Goal: Task Accomplishment & Management: Manage account settings

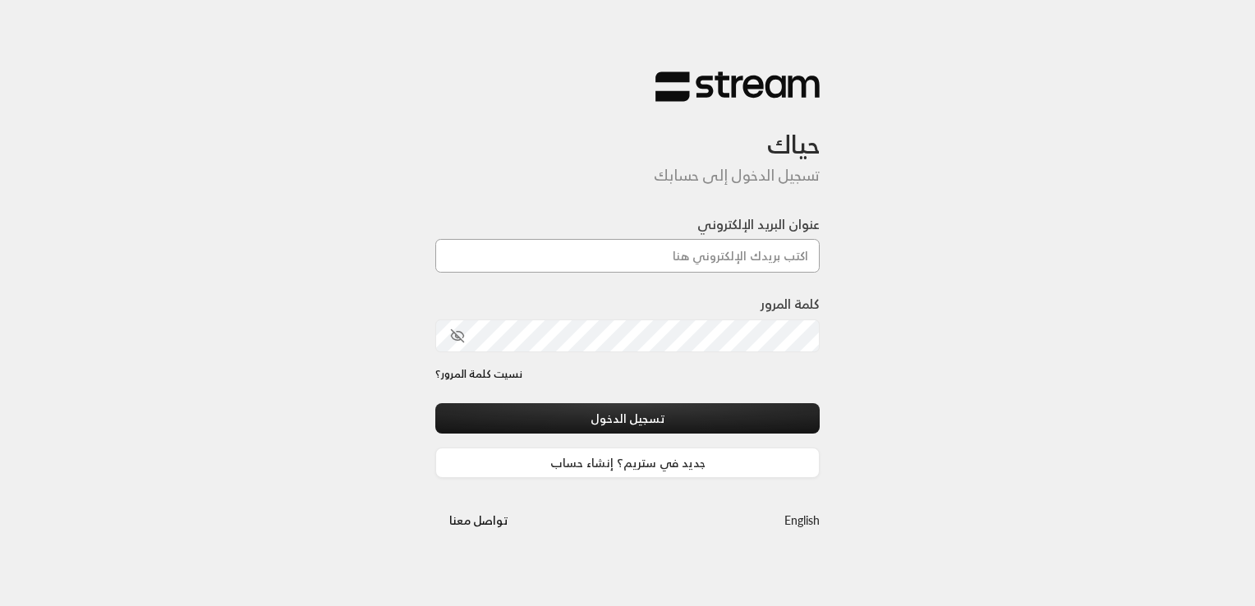
click at [668, 252] on input "عنوان البريد الإلكتروني" at bounding box center [627, 256] width 384 height 34
type input "[EMAIL_ADDRESS][DOMAIN_NAME]"
click at [877, 312] on div "حياك تسجيل الدخول إلى حسابك عنوان البريد الإلكتروني [EMAIL_ADDRESS][DOMAIN_NAME…" at bounding box center [627, 303] width 1255 height 606
click at [1010, 270] on div "حياك تسجيل الدخول إلى حسابك عنوان البريد الإلكتروني [EMAIL_ADDRESS][DOMAIN_NAME…" at bounding box center [627, 303] width 1255 height 606
click at [453, 332] on icon "toggle password visibility" at bounding box center [458, 336] width 12 height 12
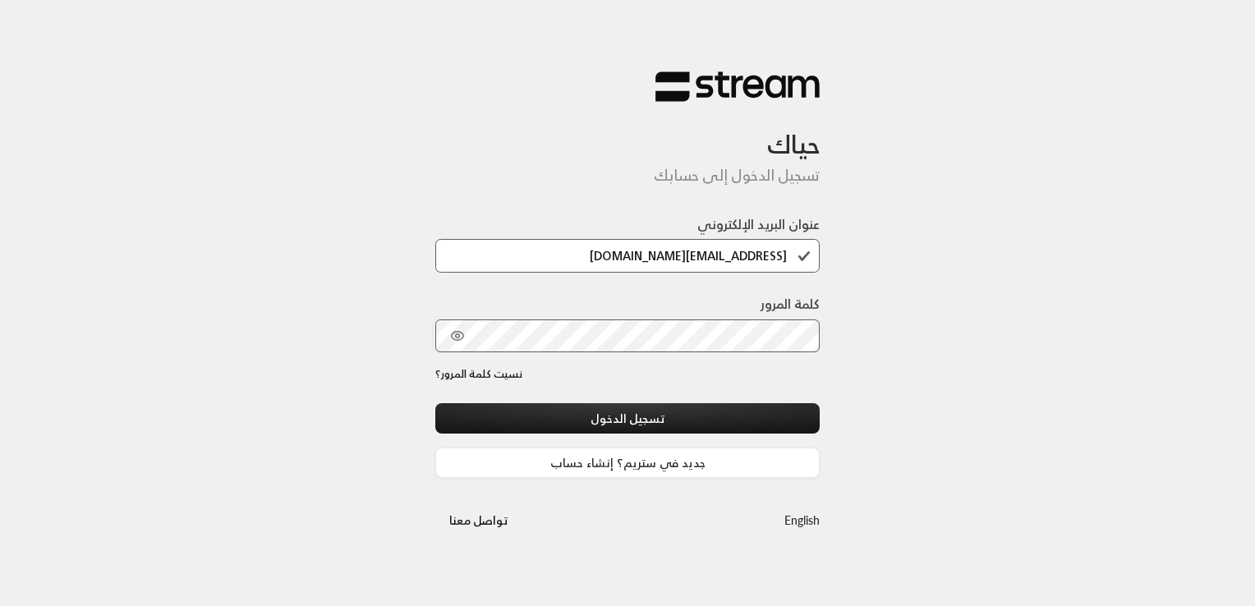
click at [970, 297] on div "حياك تسجيل الدخول إلى حسابك عنوان البريد الإلكتروني [EMAIL_ADDRESS][DOMAIN_NAME…" at bounding box center [627, 303] width 1255 height 606
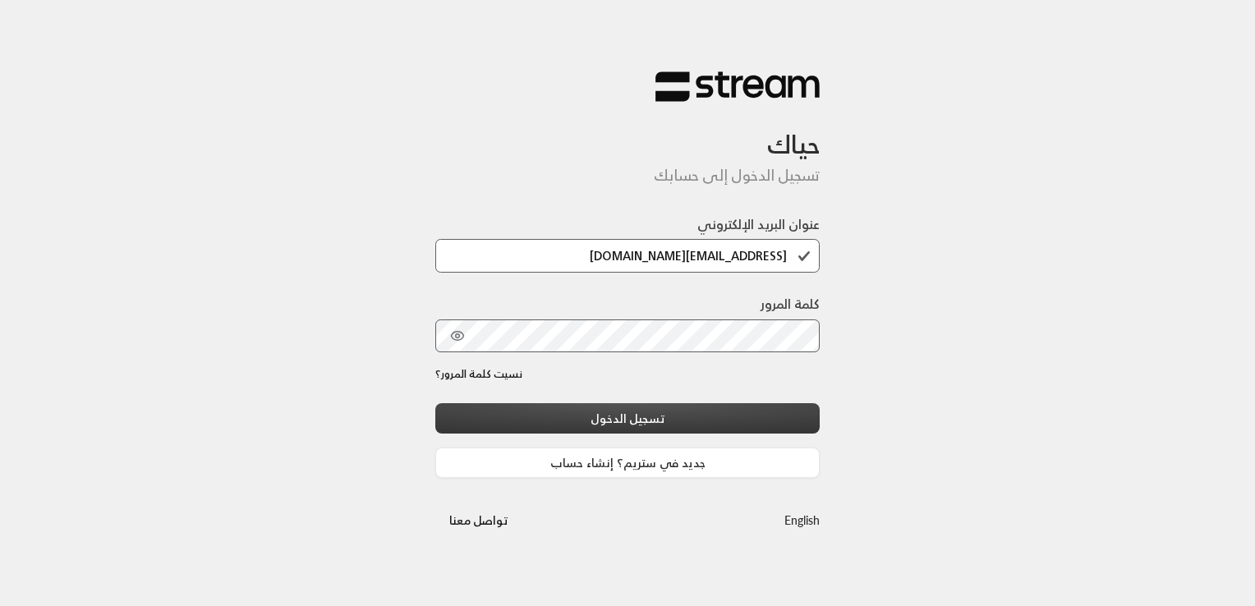
click at [611, 417] on button "تسجيل الدخول" at bounding box center [627, 418] width 384 height 30
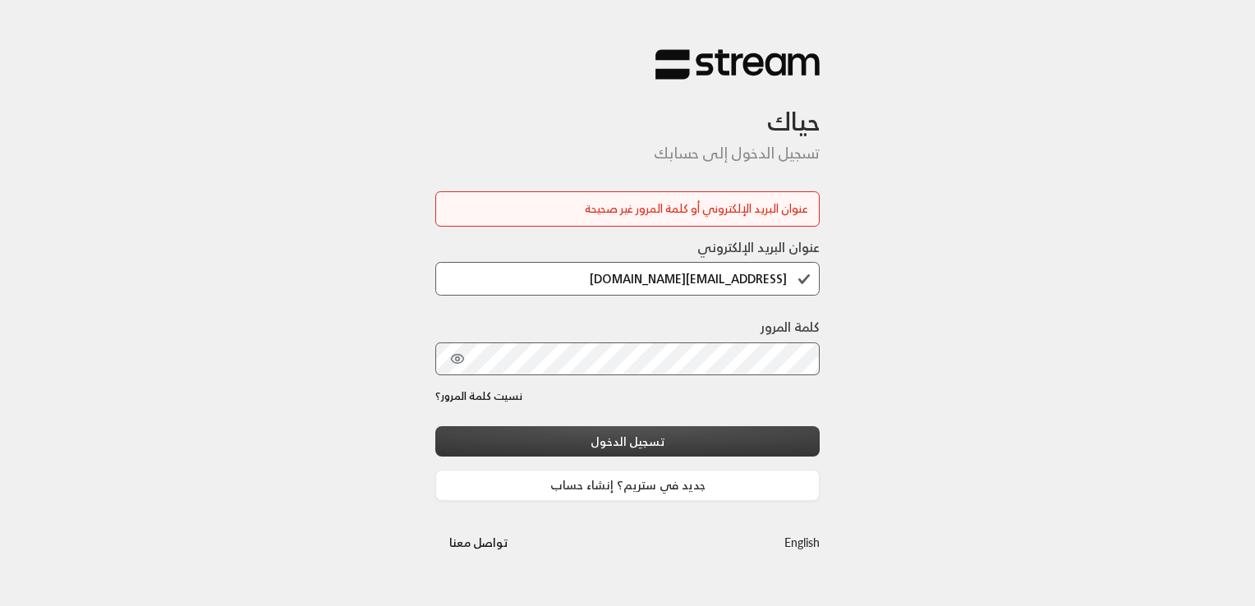
click at [611, 417] on div "عنوان البريد الإلكتروني [EMAIL_ADDRESS][DOMAIN_NAME] كلمة المرور نسيت كلمة المر…" at bounding box center [627, 369] width 384 height 264
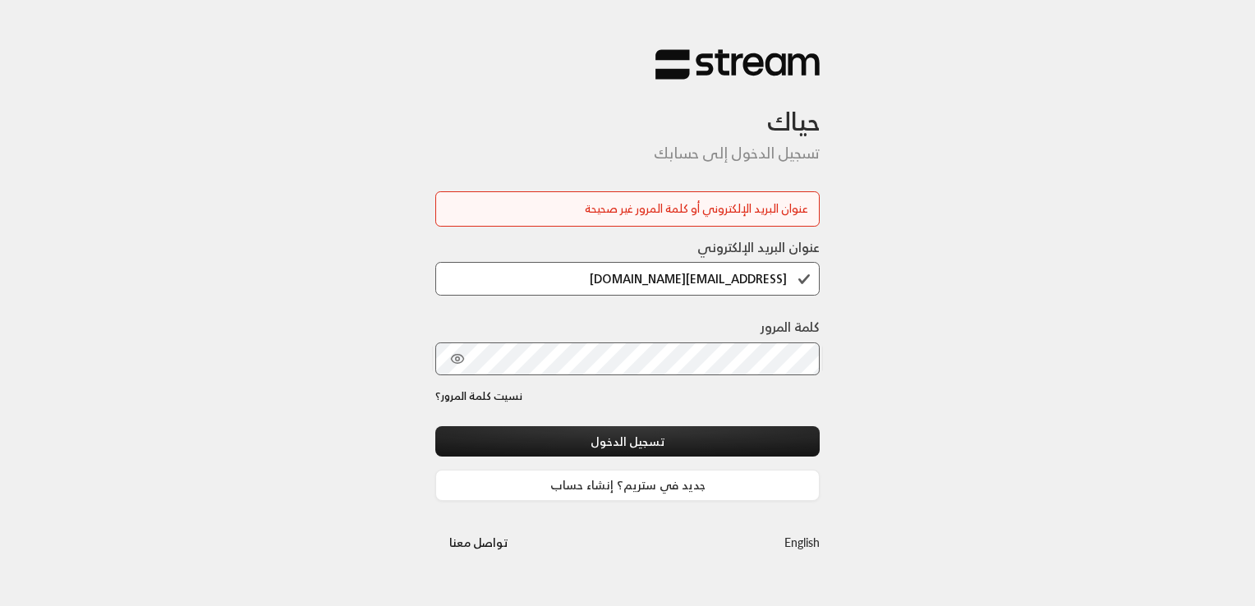
click at [1045, 306] on div "حياك تسجيل الدخول إلى حسابك عنوان البريد الإلكتروني أو كلمة المرور غير صحيحة عن…" at bounding box center [627, 303] width 1255 height 606
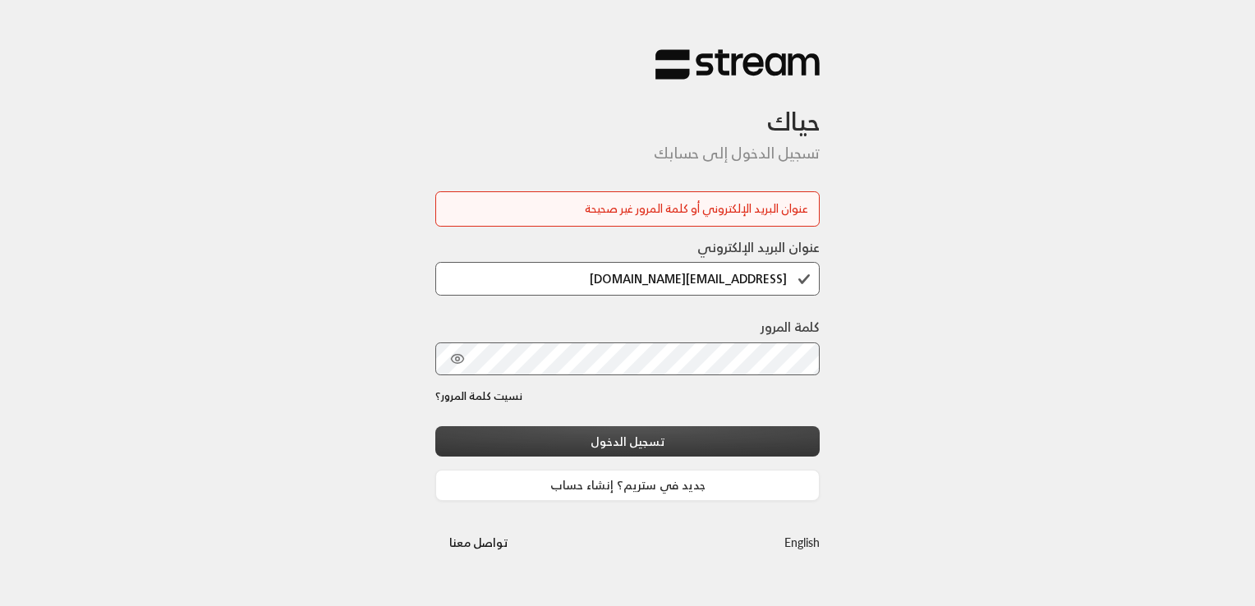
click at [642, 440] on button "تسجيل الدخول" at bounding box center [627, 441] width 384 height 30
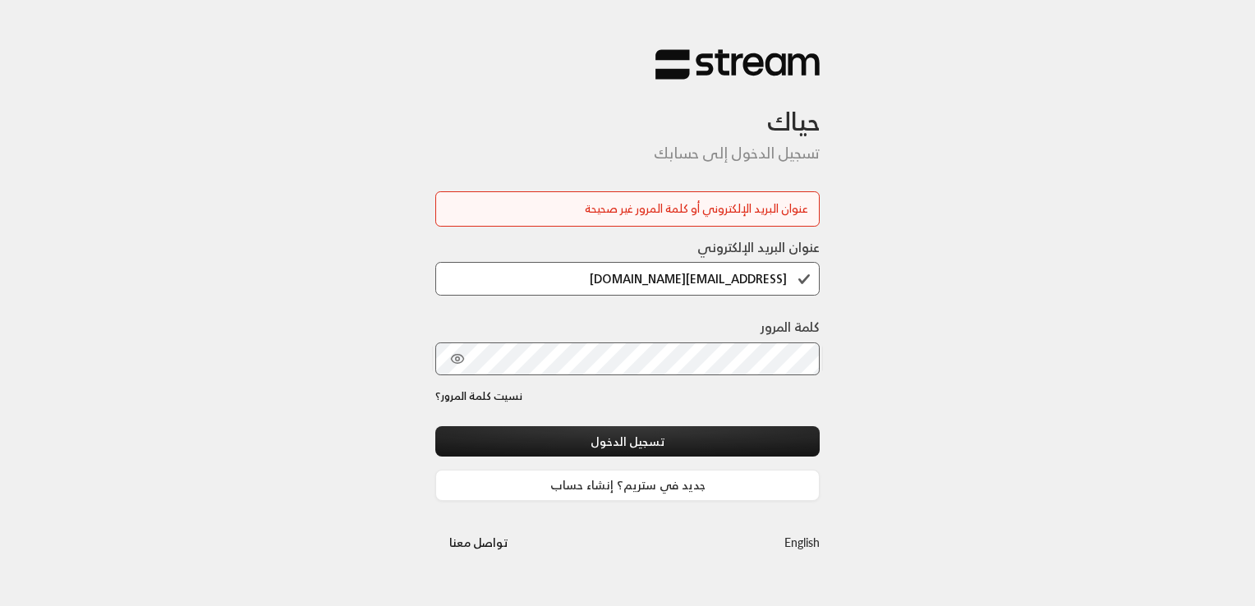
click at [409, 407] on div "حياك تسجيل الدخول إلى حسابك عنوان البريد الإلكتروني أو كلمة المرور غير صحيحة عن…" at bounding box center [627, 303] width 1255 height 606
click at [508, 393] on link "نسيت كلمة المرور؟" at bounding box center [478, 397] width 87 height 16
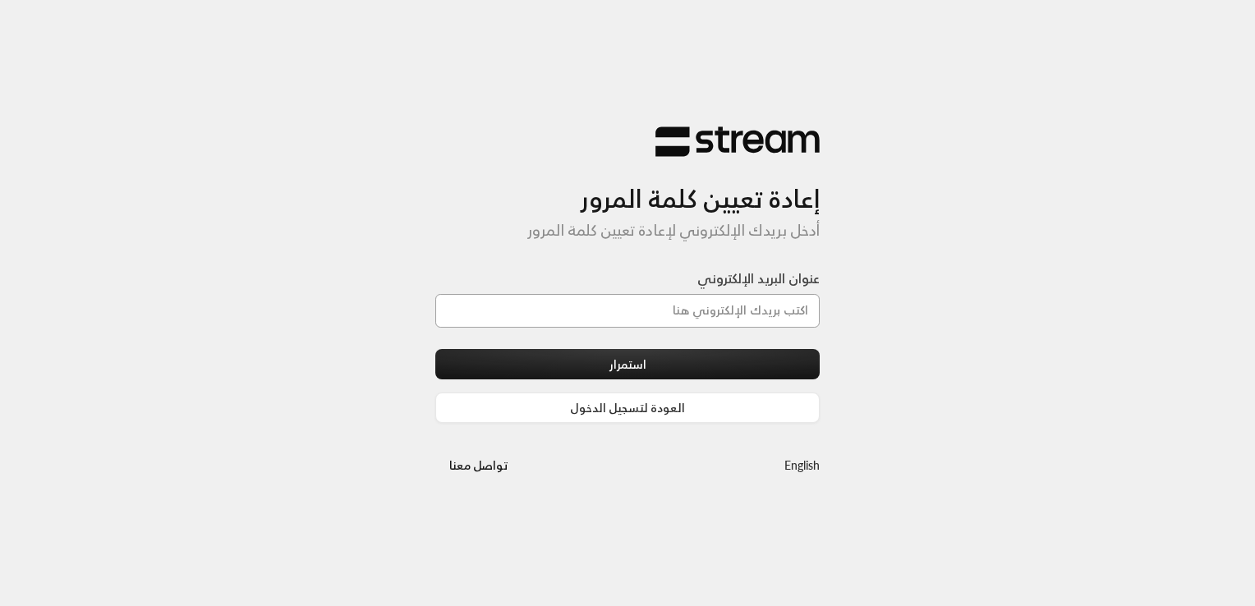
click at [674, 313] on input "عنوان البريد الإلكتروني" at bounding box center [627, 311] width 384 height 34
type input "[PERSON_NAME][EMAIL_ADDRESS][DOMAIN_NAME]"
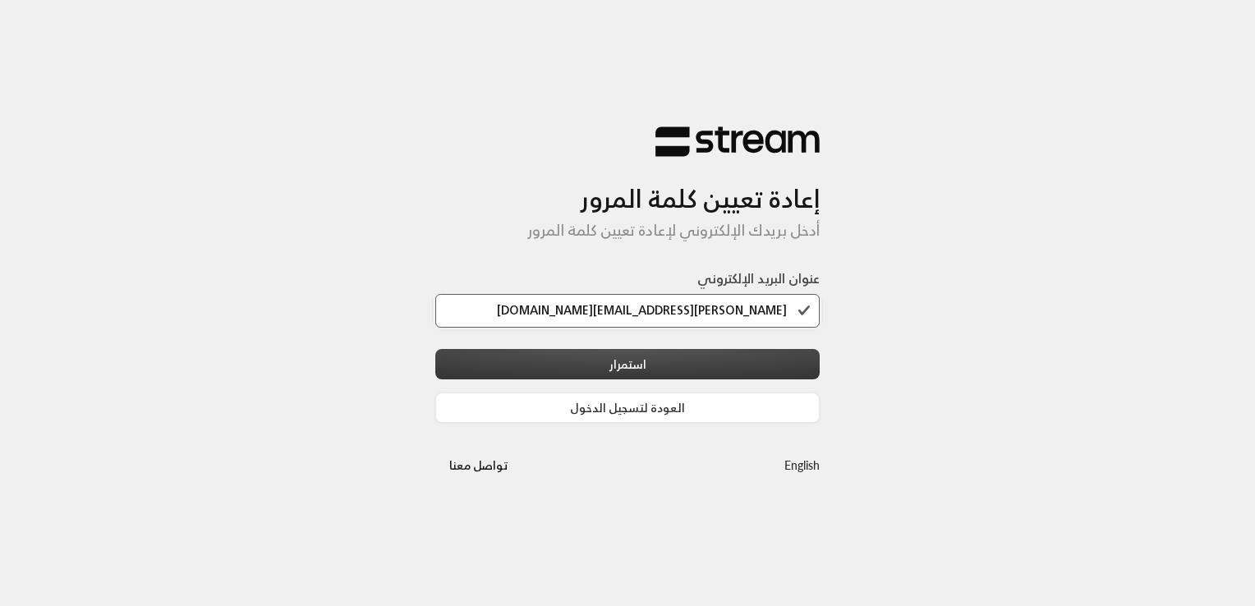
click at [658, 361] on button "استمرار" at bounding box center [627, 364] width 384 height 30
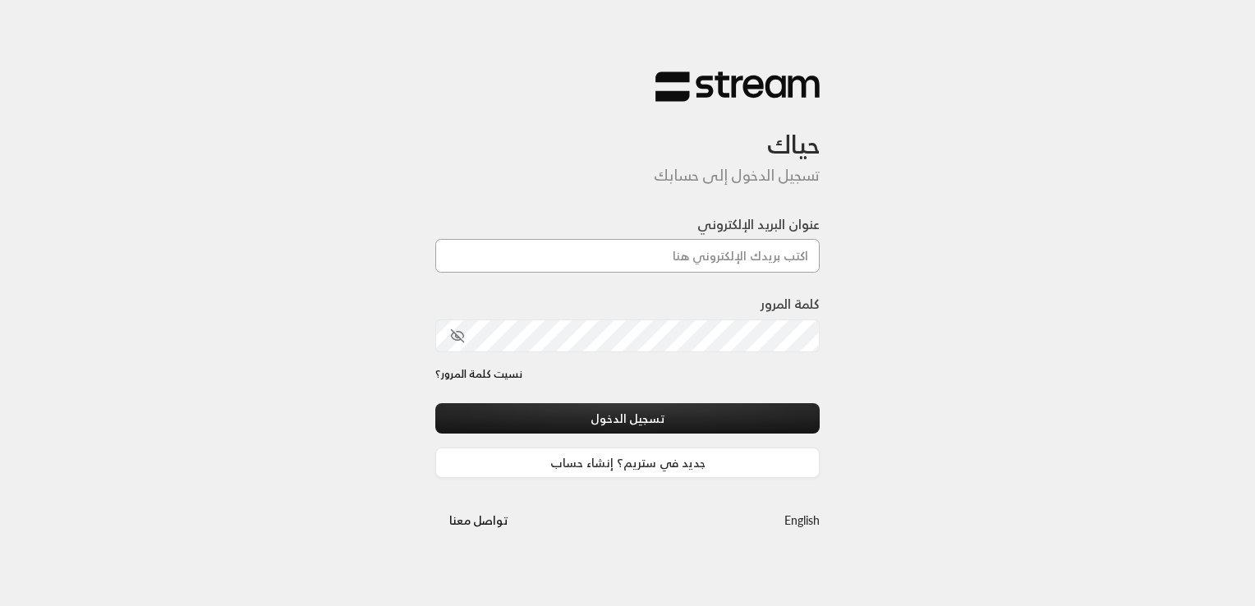
click at [706, 251] on input "عنوان البريد الإلكتروني" at bounding box center [627, 256] width 384 height 34
type input "[EMAIL_ADDRESS][DOMAIN_NAME]"
click at [956, 283] on div "حياك تسجيل الدخول إلى حسابك عنوان البريد الإلكتروني [EMAIL_ADDRESS][DOMAIN_NAME…" at bounding box center [627, 303] width 1255 height 606
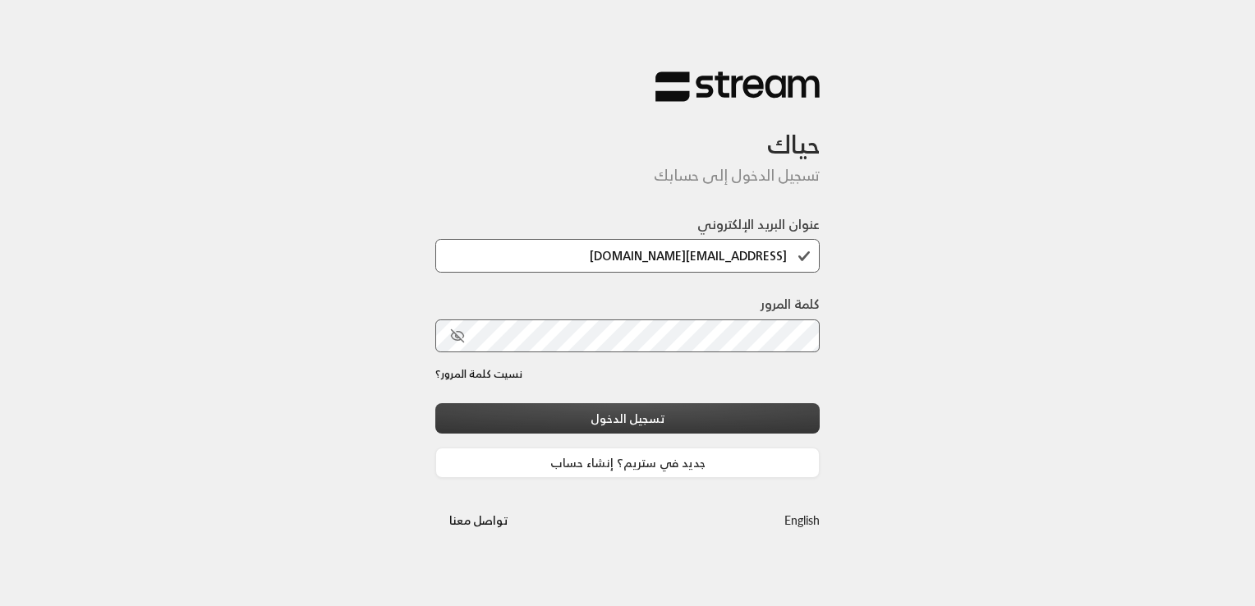
click at [632, 419] on button "تسجيل الدخول" at bounding box center [627, 418] width 384 height 30
